Goal: Information Seeking & Learning: Learn about a topic

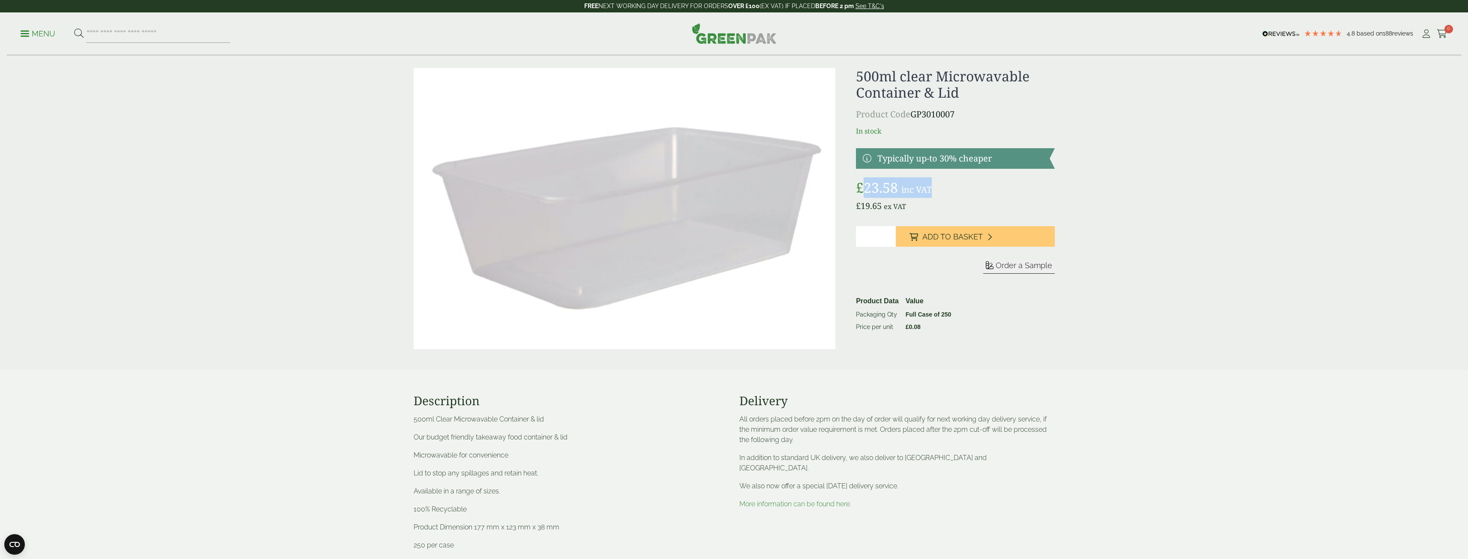
drag, startPoint x: 931, startPoint y: 188, endPoint x: 870, endPoint y: 186, distance: 60.4
click at [870, 186] on p "£ 23.58 inc VAT" at bounding box center [955, 187] width 198 height 21
click at [871, 187] on bdi "£ 23.58" at bounding box center [877, 187] width 42 height 18
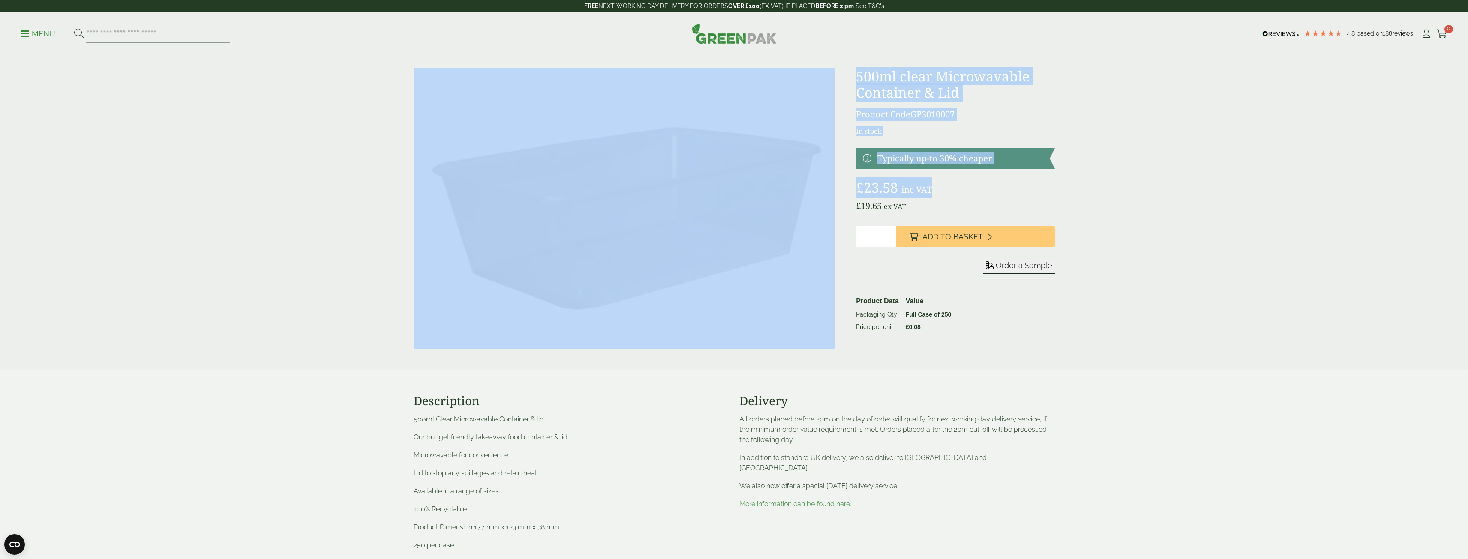
drag, startPoint x: 871, startPoint y: 187, endPoint x: 0, endPoint y: 143, distance: 872.3
click at [0, 156] on div "500ml clear Microwavable Container & Lid Product Code GP3010007 In stock £ 23.5…" at bounding box center [734, 504] width 1468 height 926
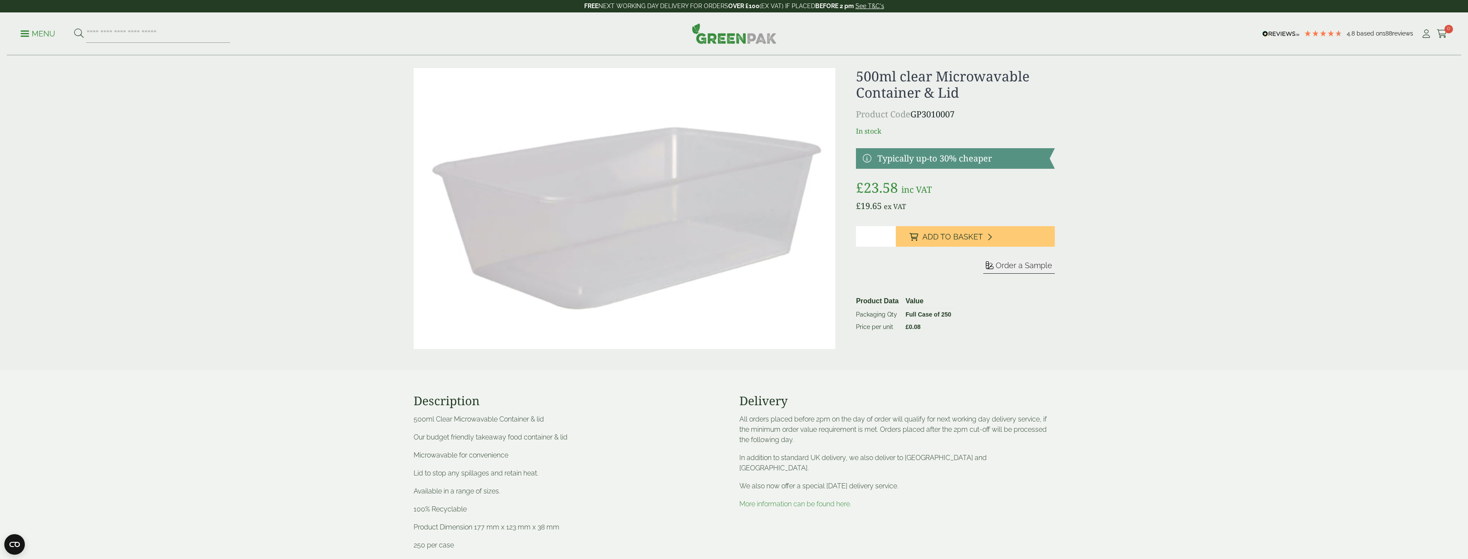
drag, startPoint x: 927, startPoint y: 198, endPoint x: 927, endPoint y: 203, distance: 4.7
click at [927, 203] on div "£ 23.58 inc VAT £ 19.65 ex VAT Packaging Qty Full Case of 250 Price per unit £ …" at bounding box center [955, 194] width 198 height 35
drag, startPoint x: 873, startPoint y: 184, endPoint x: 870, endPoint y: 190, distance: 7.5
click at [870, 190] on bdi "£ 23.58" at bounding box center [877, 187] width 42 height 18
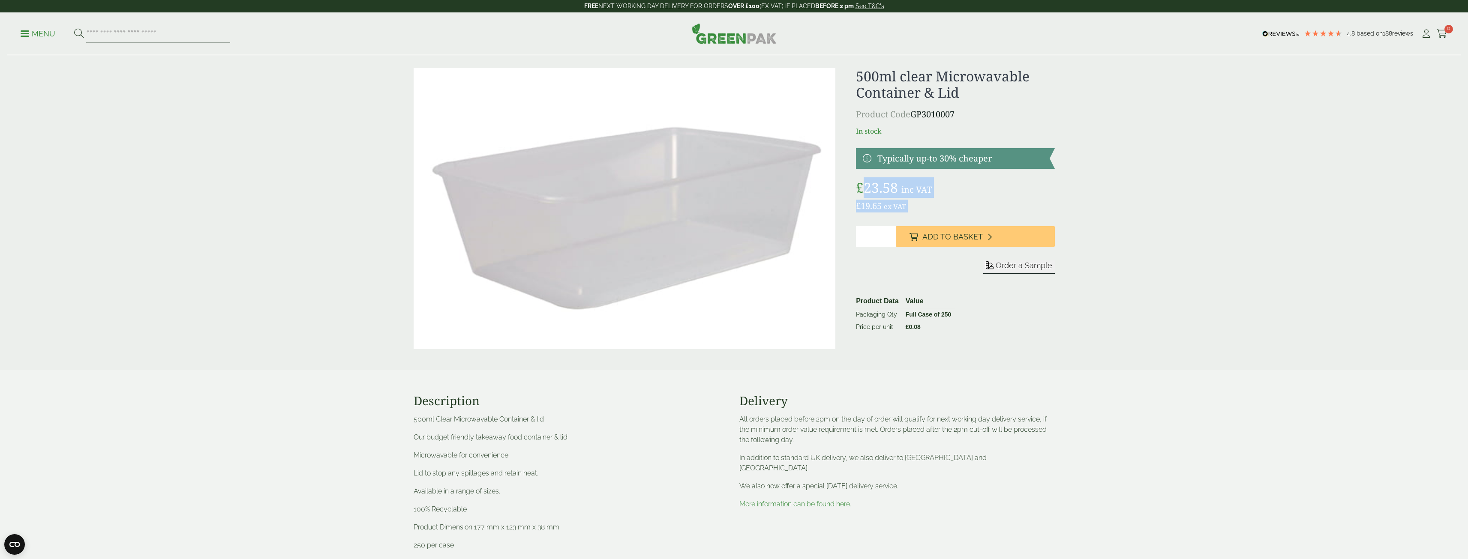
drag, startPoint x: 870, startPoint y: 190, endPoint x: 914, endPoint y: 200, distance: 45.6
click at [914, 200] on div "£ 23.58 inc VAT £ 19.65 ex VAT Packaging Qty Full Case of 250 Price per unit £ …" at bounding box center [955, 194] width 198 height 35
click at [897, 189] on bdi "£ 23.58" at bounding box center [877, 187] width 42 height 18
drag, startPoint x: 897, startPoint y: 189, endPoint x: 891, endPoint y: 189, distance: 5.6
click at [891, 189] on bdi "£ 23.58" at bounding box center [877, 187] width 42 height 18
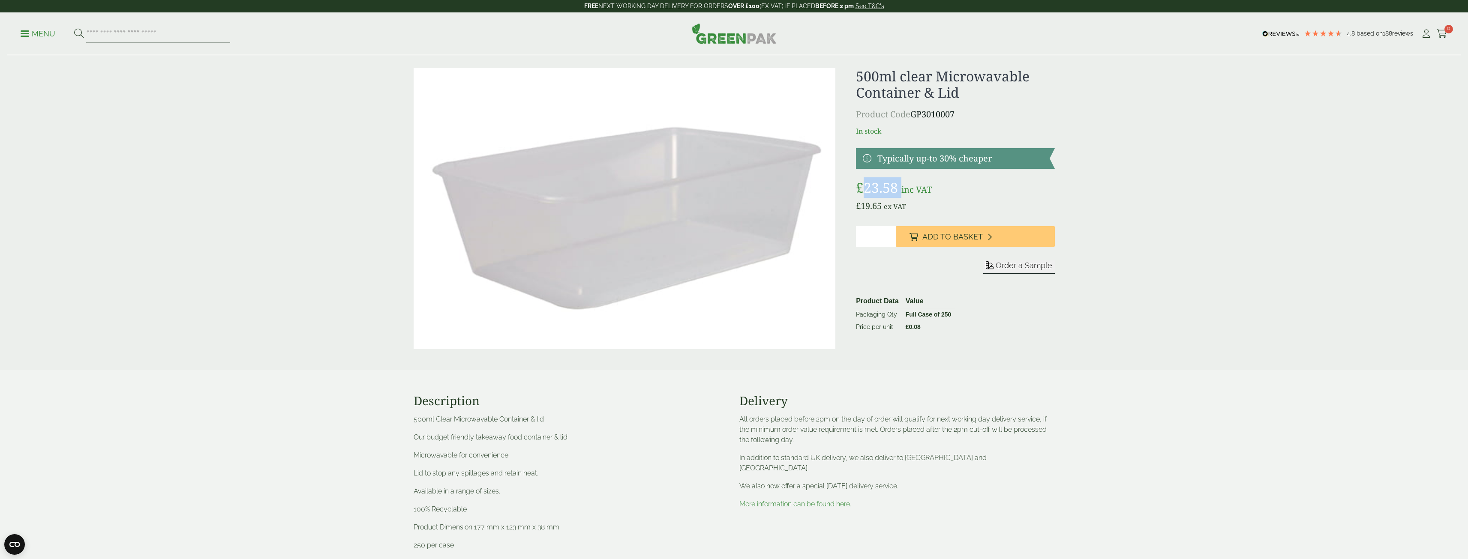
click at [867, 185] on bdi "£ 23.58" at bounding box center [877, 187] width 42 height 18
drag, startPoint x: 875, startPoint y: 187, endPoint x: 882, endPoint y: 192, distance: 8.6
click at [882, 192] on bdi "£ 23.58" at bounding box center [877, 187] width 42 height 18
click at [875, 190] on bdi "£ 23.58" at bounding box center [877, 187] width 42 height 18
drag, startPoint x: 875, startPoint y: 190, endPoint x: 898, endPoint y: 192, distance: 23.7
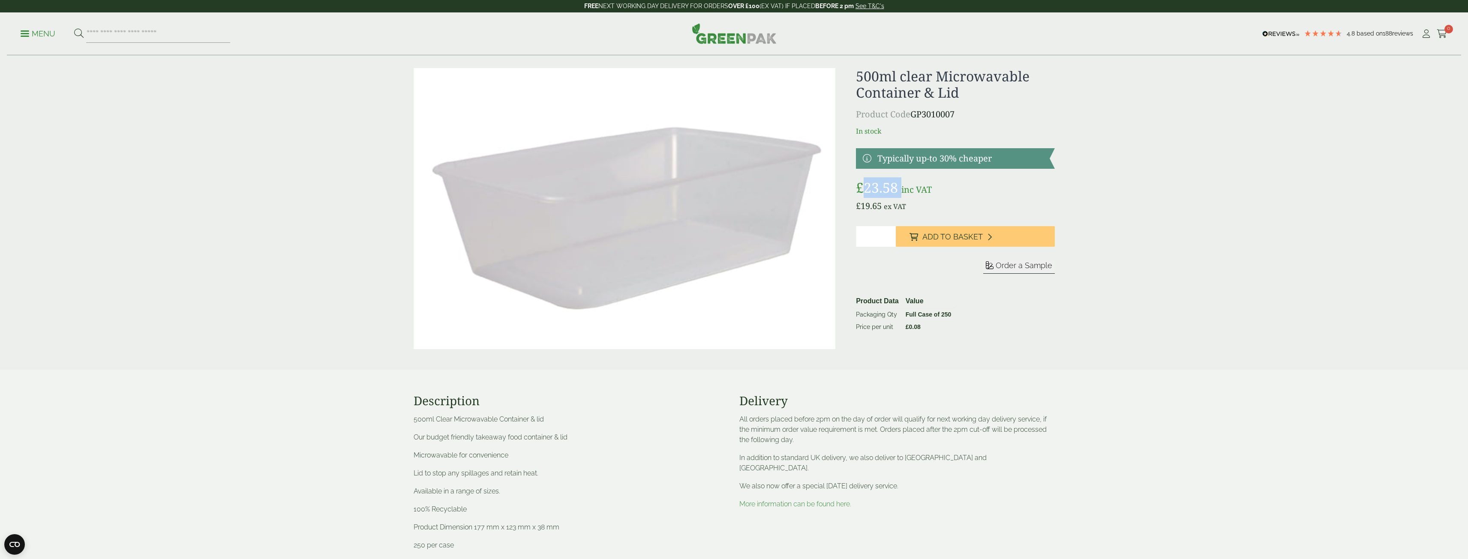
click at [898, 193] on span "£ 23.58" at bounding box center [878, 187] width 45 height 18
click at [898, 191] on span "£ 23.58" at bounding box center [878, 187] width 45 height 18
drag, startPoint x: 896, startPoint y: 189, endPoint x: 870, endPoint y: 192, distance: 25.8
click at [870, 192] on bdi "£ 23.58" at bounding box center [877, 187] width 42 height 18
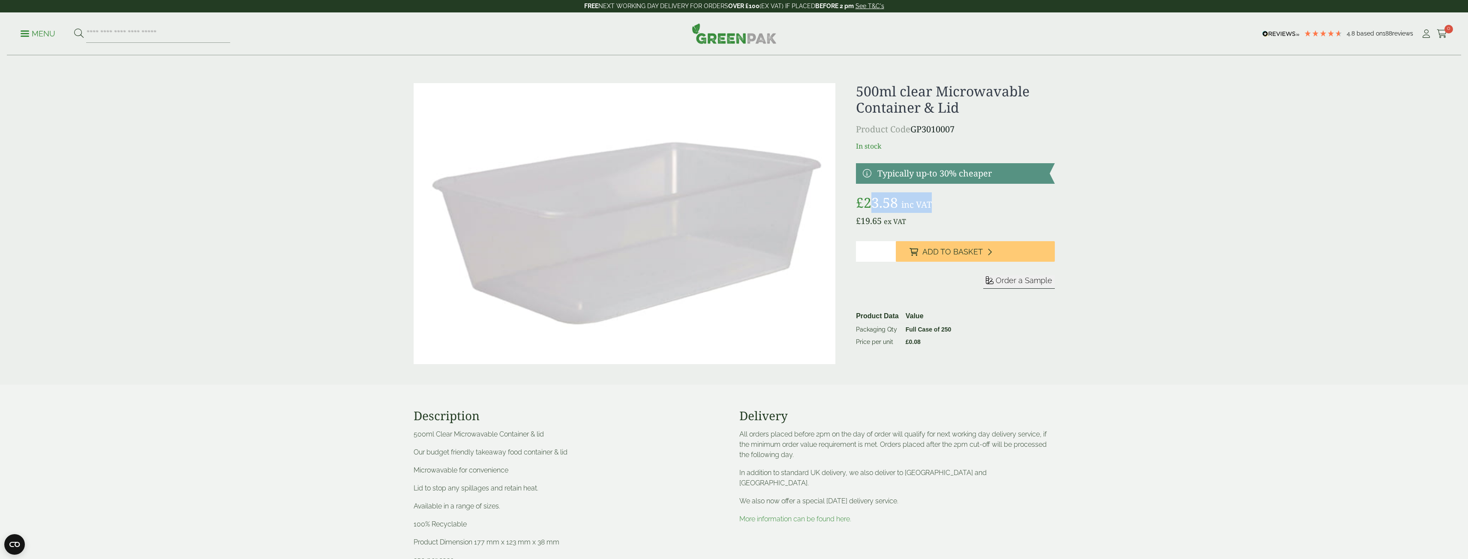
drag, startPoint x: 989, startPoint y: 187, endPoint x: 870, endPoint y: 210, distance: 120.4
click at [870, 210] on p "£ 23.58 inc VAT" at bounding box center [955, 202] width 198 height 21
click at [905, 203] on span "inc VAT" at bounding box center [916, 205] width 30 height 12
click at [905, 200] on span "inc VAT" at bounding box center [916, 205] width 30 height 12
drag, startPoint x: 905, startPoint y: 200, endPoint x: 891, endPoint y: 195, distance: 15.2
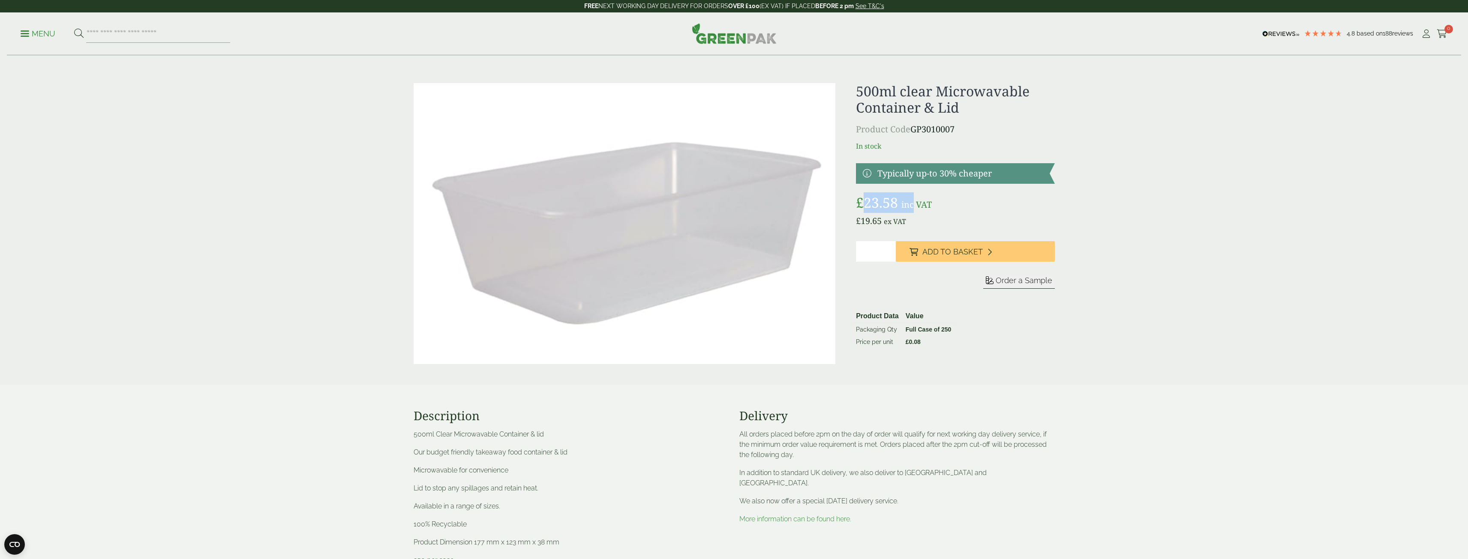
click at [891, 195] on p "£ 23.58 inc VAT" at bounding box center [955, 202] width 198 height 21
drag, startPoint x: 957, startPoint y: 201, endPoint x: 874, endPoint y: 195, distance: 83.4
click at [874, 195] on div "500ml clear Microwavable Container & Lid Product Code GP3010007 In stock £ 23.5…" at bounding box center [734, 519] width 1468 height 926
click at [874, 195] on bdi "£ 23.58" at bounding box center [877, 202] width 42 height 18
drag, startPoint x: 874, startPoint y: 195, endPoint x: 1068, endPoint y: 104, distance: 214.5
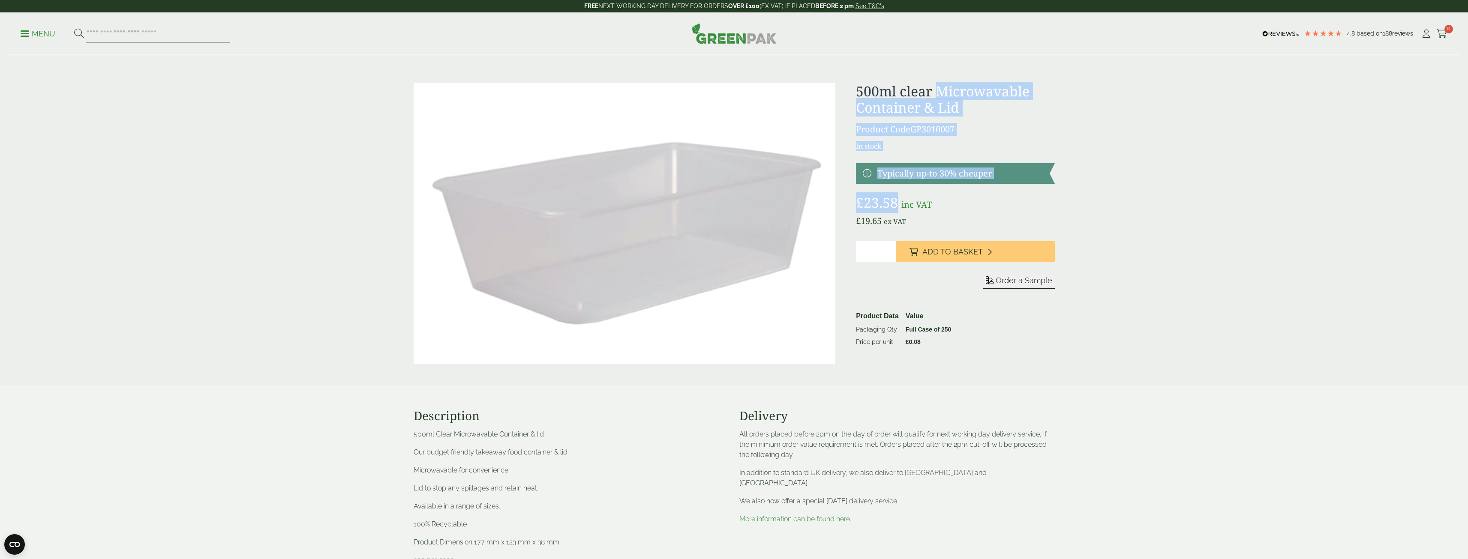
click at [1029, 95] on div "500ml clear Microwavable Container & Lid Product Code GP3010007 In stock Typica…" at bounding box center [955, 223] width 198 height 281
click at [1271, 126] on div "500ml clear Microwavable Container & Lid Product Code GP3010007 In stock £ 23.5…" at bounding box center [734, 519] width 1468 height 926
